Goal: Transaction & Acquisition: Purchase product/service

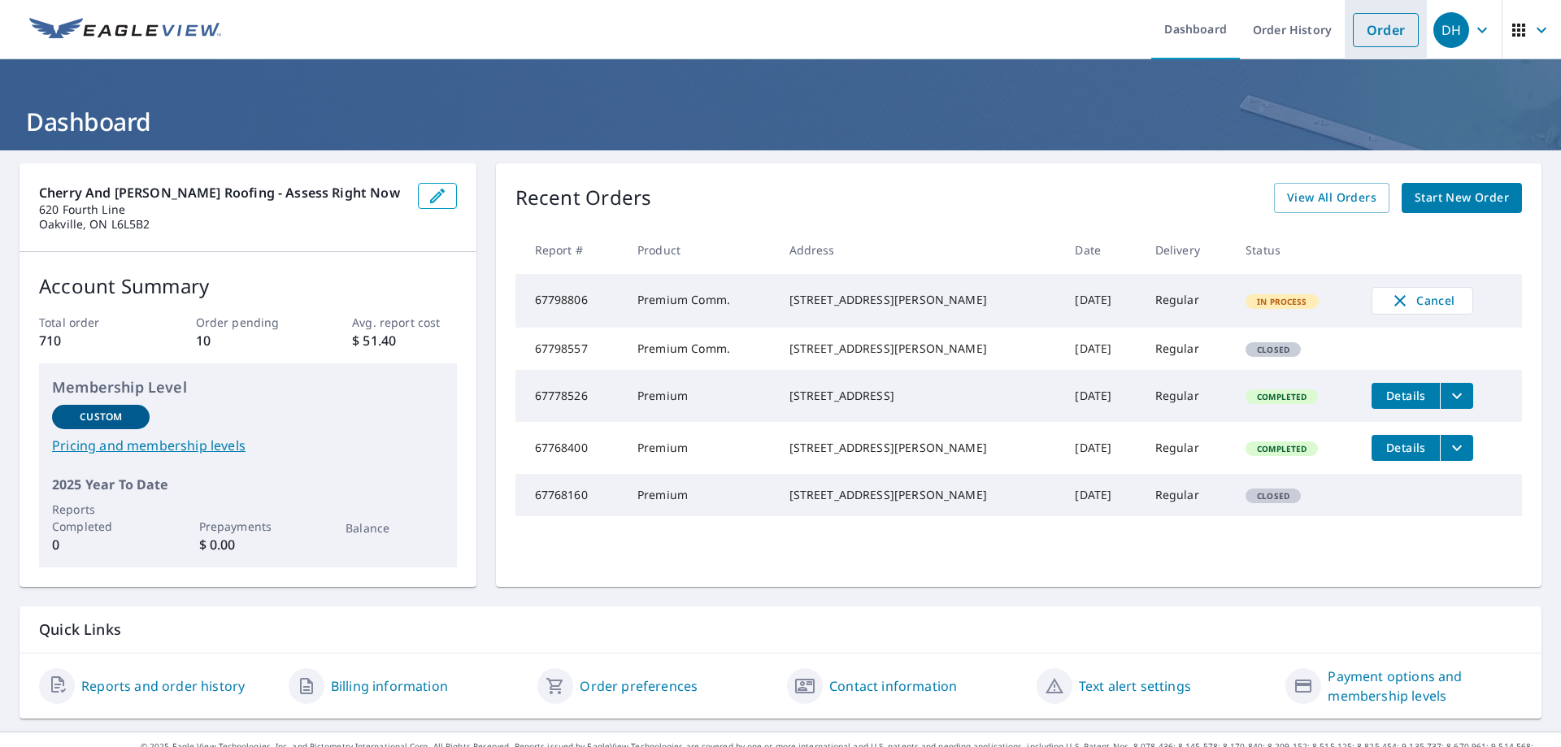
click at [1386, 31] on link "Order" at bounding box center [1386, 30] width 66 height 34
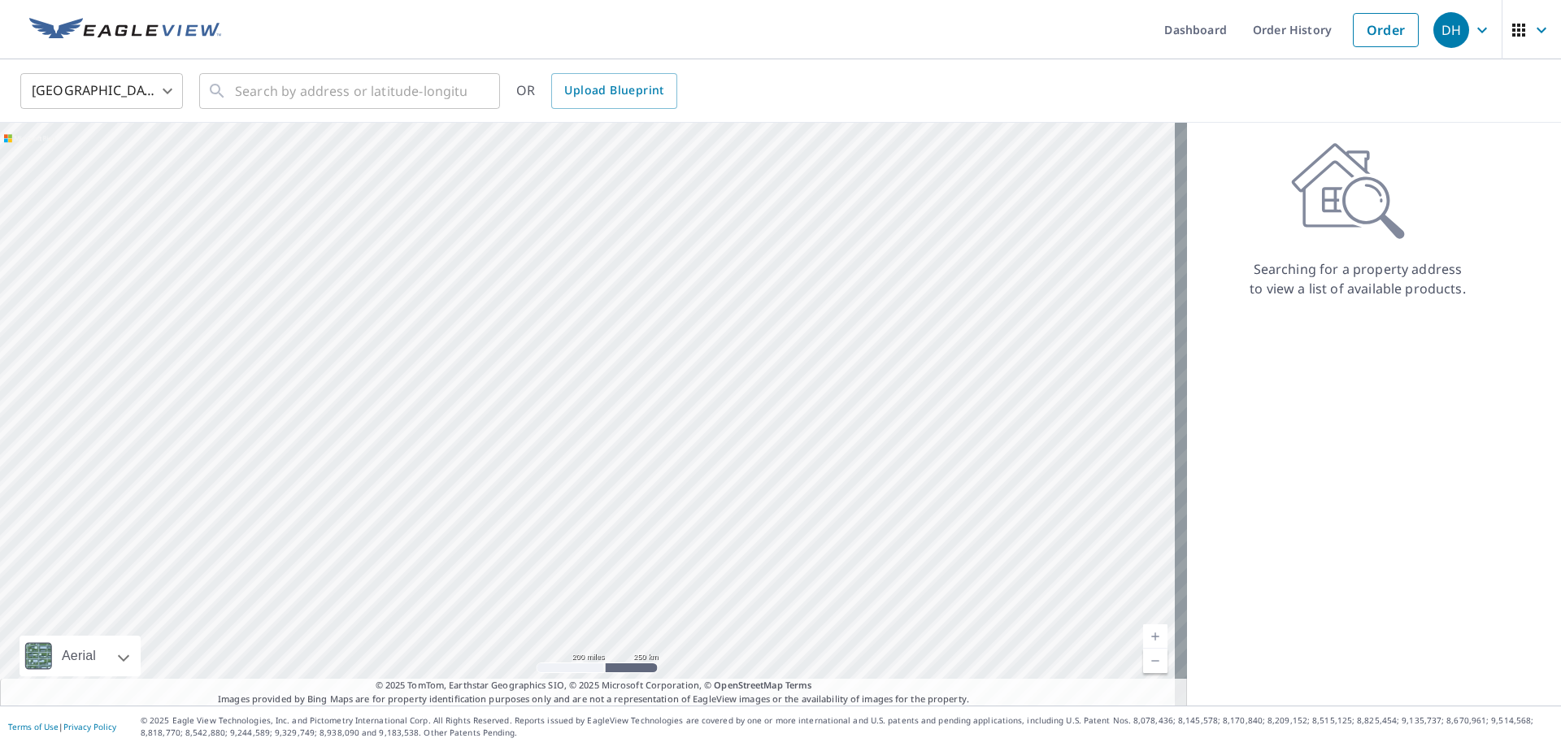
click at [168, 91] on body "DH DH Dashboard Order History Order DH United States US ​ ​ OR Upload Blueprint…" at bounding box center [780, 373] width 1561 height 747
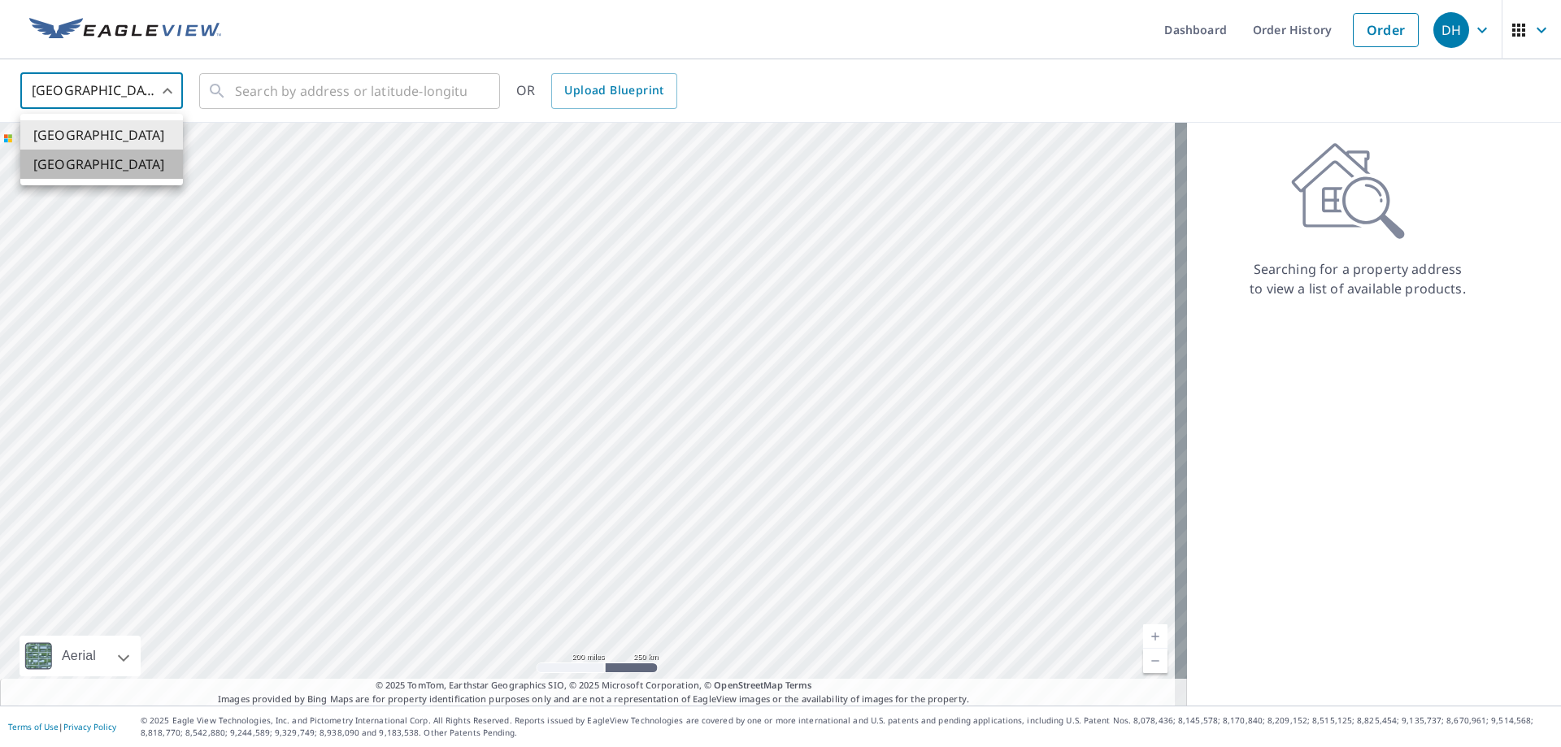
click at [90, 167] on li "[GEOGRAPHIC_DATA]" at bounding box center [101, 164] width 163 height 29
type input "CA"
click at [317, 105] on input "text" at bounding box center [351, 91] width 232 height 46
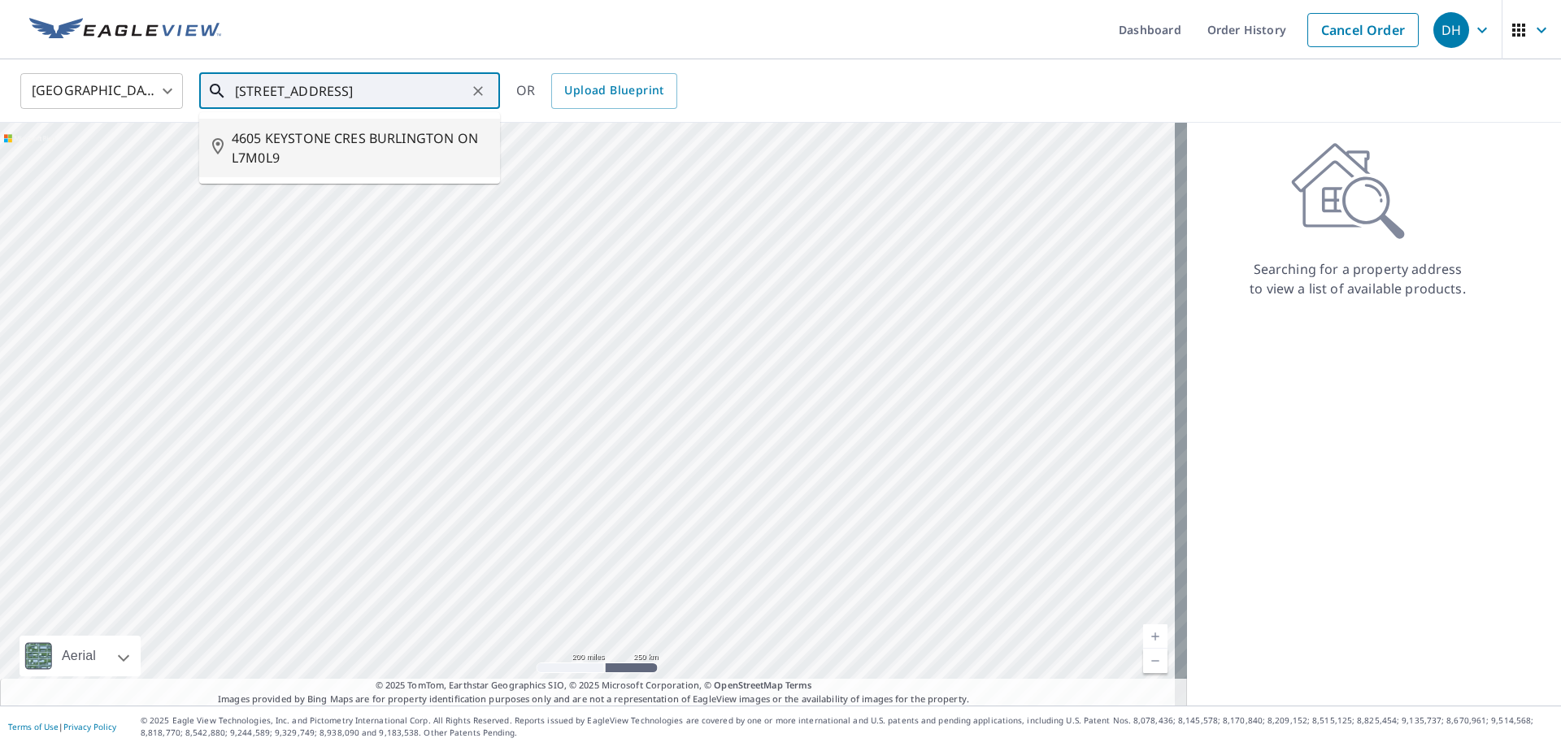
click at [342, 146] on span "4605 KEYSTONE CRES BURLINGTON ON L7M0L9" at bounding box center [359, 147] width 255 height 39
type input "4605 KEYSTONE CRES BURLINGTON ON L7M0L9"
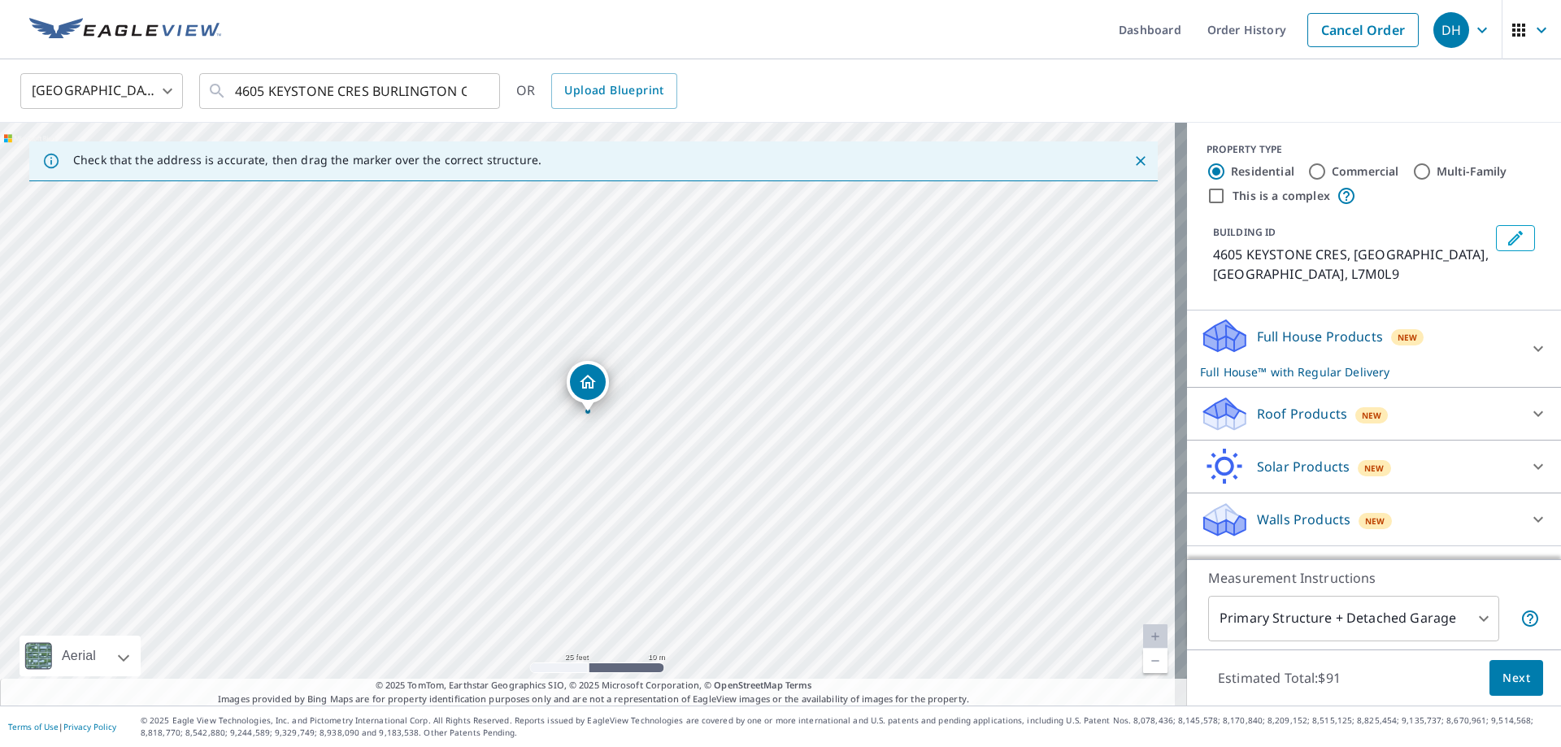
click at [1519, 413] on div at bounding box center [1538, 413] width 39 height 39
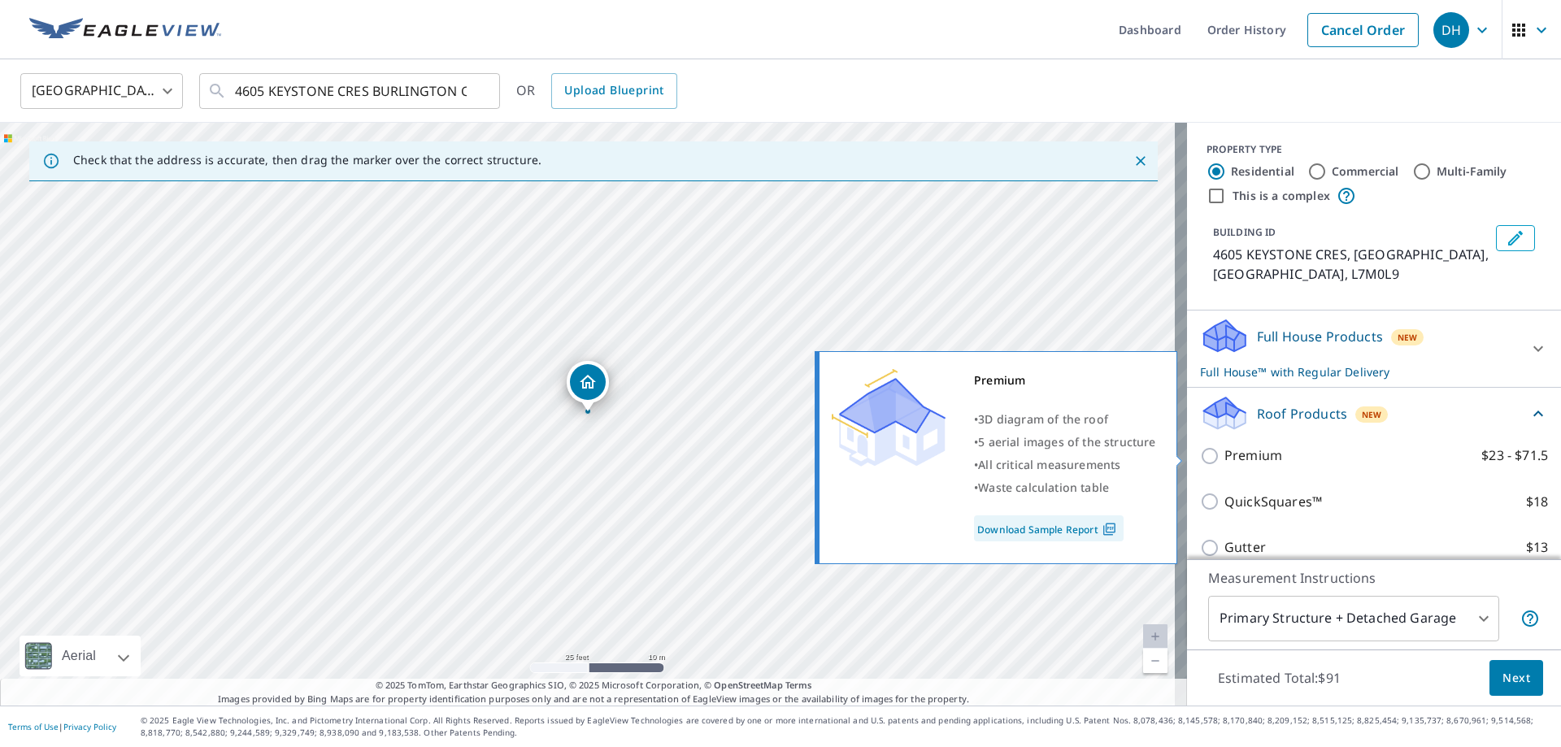
click at [1225, 452] on p "Premium" at bounding box center [1254, 456] width 58 height 20
click at [1219, 452] on input "Premium $23 - $71.5" at bounding box center [1212, 456] width 24 height 20
checkbox input "true"
checkbox input "false"
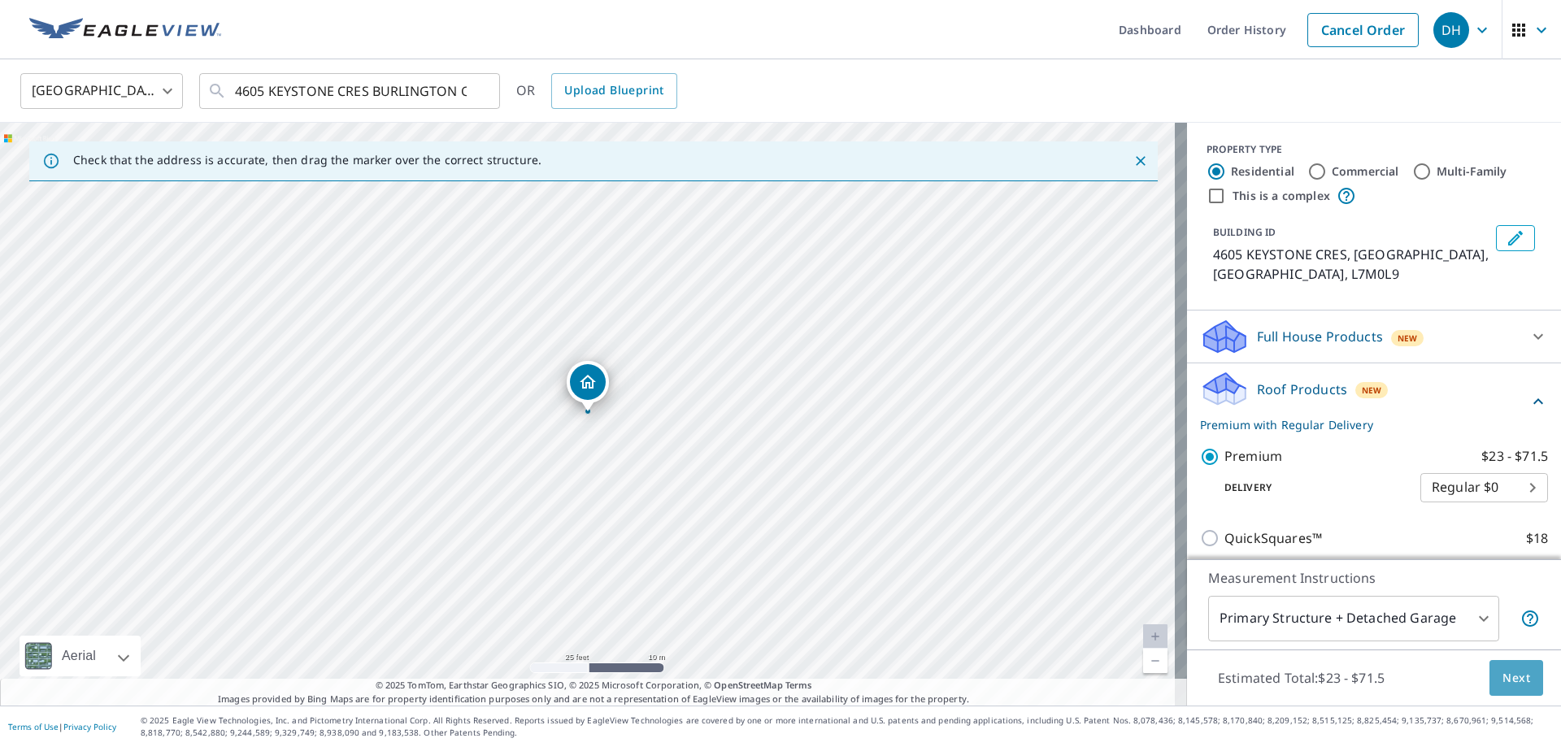
click at [1504, 681] on span "Next" at bounding box center [1517, 678] width 28 height 20
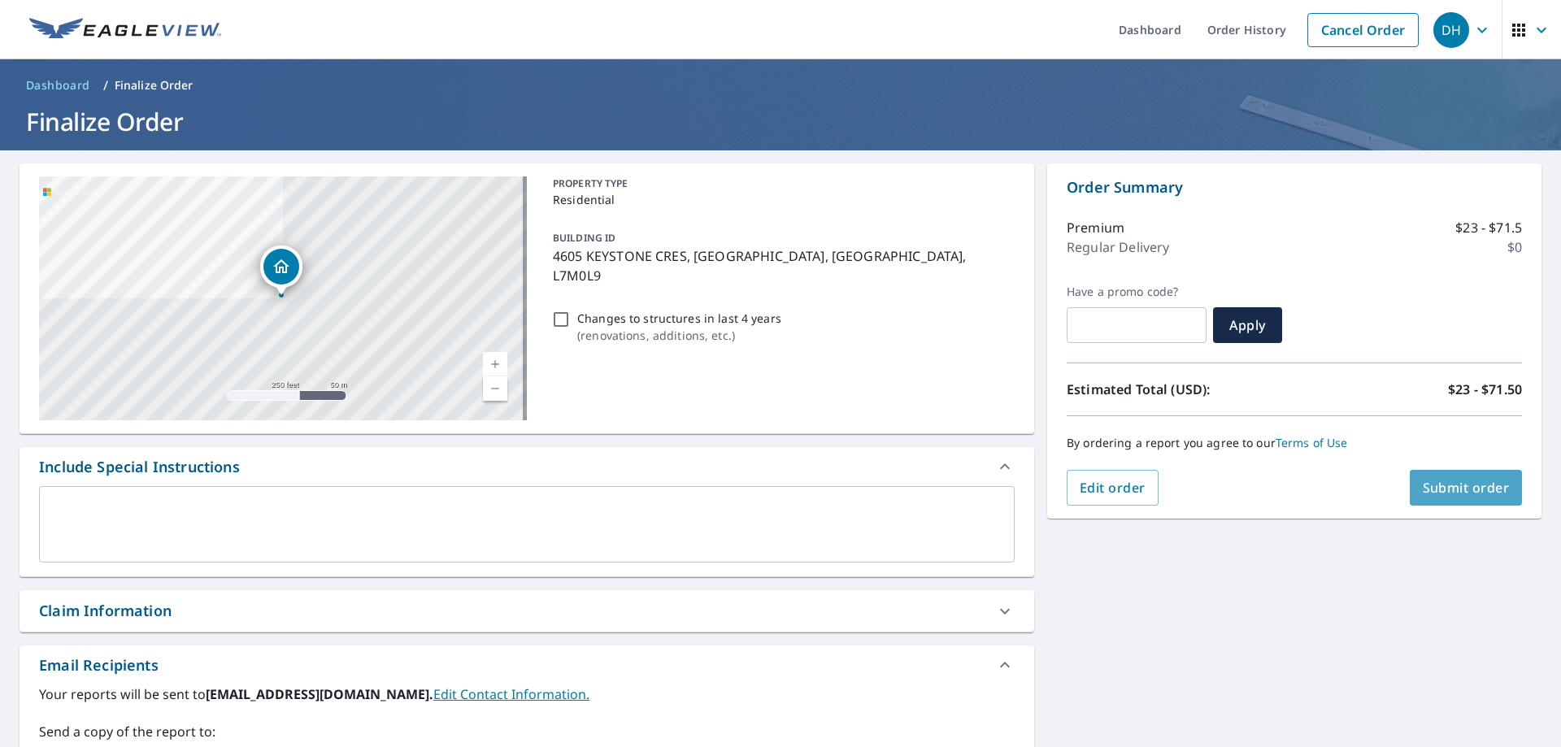
click at [1448, 485] on span "Submit order" at bounding box center [1466, 488] width 87 height 18
